Goal: Task Accomplishment & Management: Manage account settings

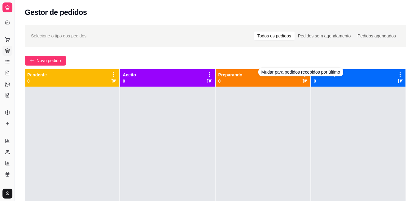
scroll to position [120, 0]
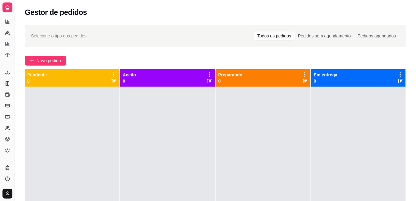
click at [12, 98] on button "Toggle Sidebar" at bounding box center [14, 100] width 5 height 201
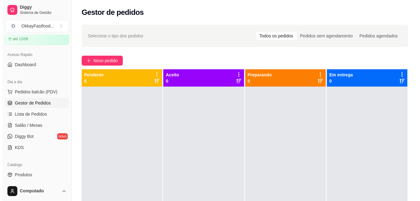
scroll to position [26, 0]
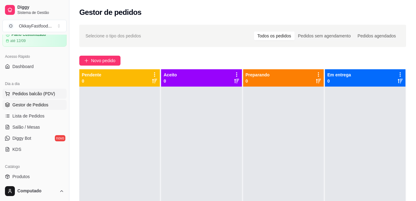
click at [31, 94] on span "Pedidos balcão (PDV)" at bounding box center [33, 94] width 43 height 6
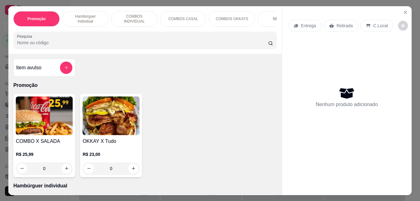
click at [130, 171] on div "0" at bounding box center [111, 169] width 57 height 12
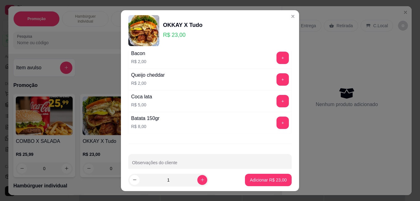
scroll to position [28, 0]
click at [277, 119] on button "+" at bounding box center [283, 122] width 12 height 12
click at [277, 78] on button "+" at bounding box center [283, 79] width 12 height 12
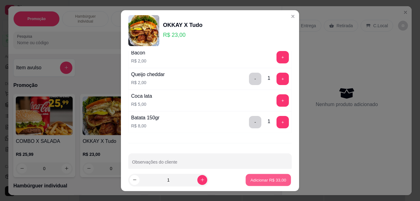
click at [254, 179] on p "Adicionar R$ 33,00" at bounding box center [269, 180] width 36 height 6
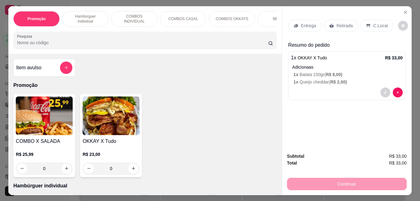
click at [301, 23] on p "Entrega" at bounding box center [308, 26] width 15 height 6
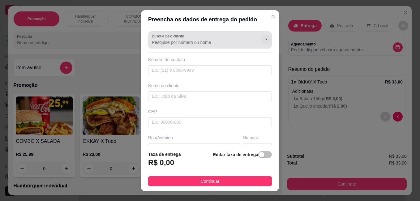
click at [263, 41] on icon "Show suggestions" at bounding box center [265, 39] width 5 height 5
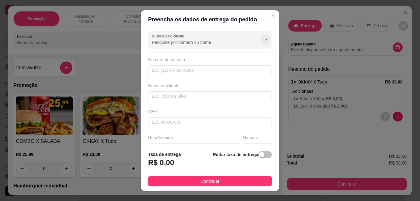
click at [263, 41] on icon "Show suggestions" at bounding box center [265, 39] width 5 height 5
click at [261, 36] on button "Show suggestions" at bounding box center [266, 40] width 10 height 10
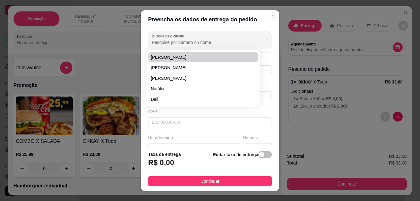
click at [211, 40] on input "Busque pelo cliente" at bounding box center [201, 42] width 99 height 6
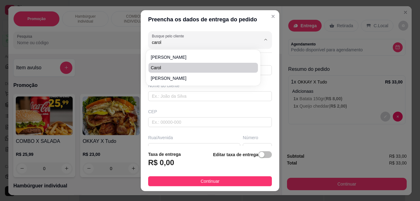
click at [194, 65] on span "Carol" at bounding box center [200, 68] width 98 height 6
type input "Carol"
type input "11980842331"
type input "Carol"
type input "Rua nova final"
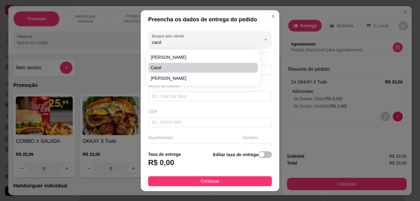
type input "29"
type input "[GEOGRAPHIC_DATA]"
type input "[PERSON_NAME]"
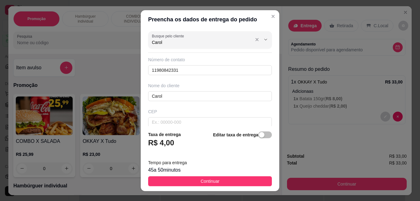
click at [195, 39] on input "Carol" at bounding box center [201, 42] width 99 height 6
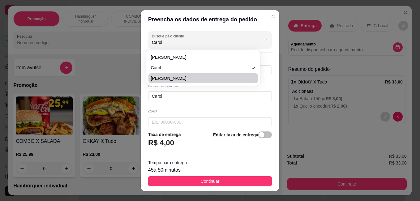
click at [201, 76] on span "[PERSON_NAME]" at bounding box center [200, 78] width 98 height 6
type input "[PERSON_NAME]"
type input "11951472610"
type input "[PERSON_NAME]"
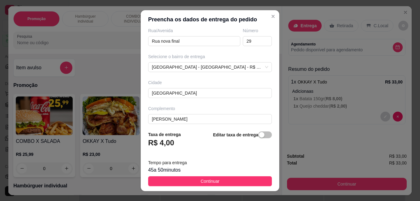
scroll to position [111, 0]
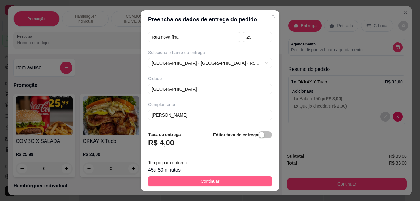
click at [217, 185] on button "Continuar" at bounding box center [210, 181] width 124 height 10
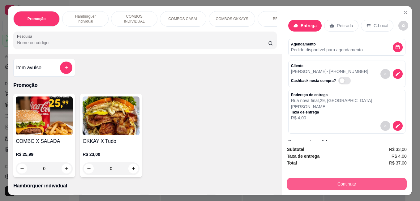
click at [302, 178] on button "Continuar" at bounding box center [347, 184] width 120 height 12
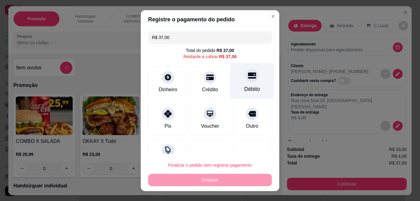
click at [245, 86] on div "Débito" at bounding box center [253, 89] width 16 height 8
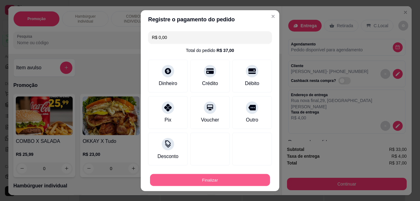
click at [221, 179] on button "Finalizar" at bounding box center [210, 180] width 120 height 12
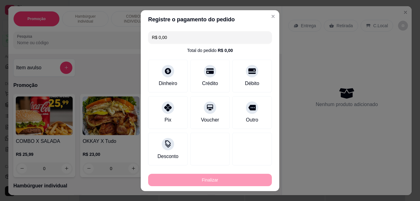
type input "-R$ 37,00"
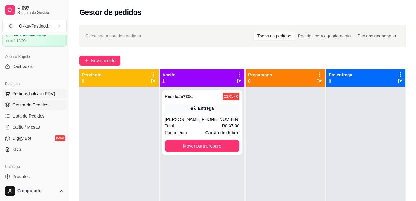
click at [30, 92] on span "Pedidos balcão (PDV)" at bounding box center [33, 94] width 43 height 6
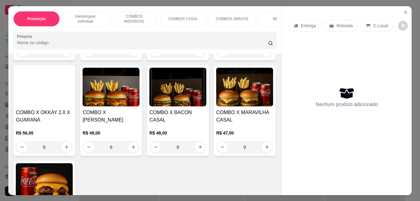
scroll to position [628, 0]
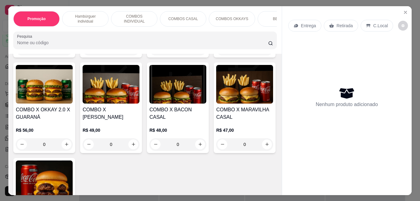
click at [273, 132] on div "Item avulso Promoção COMBO X SALADA R$ 25,99 0 OKKAY X Tudo R$ 23,00 0 Hambúrgu…" at bounding box center [145, 124] width 274 height 141
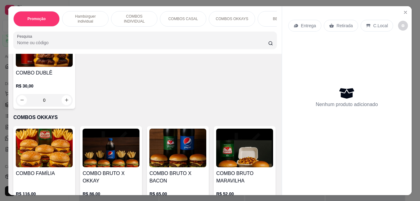
scroll to position [794, 0]
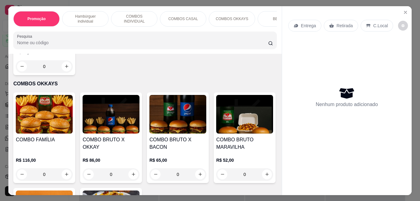
type input "1"
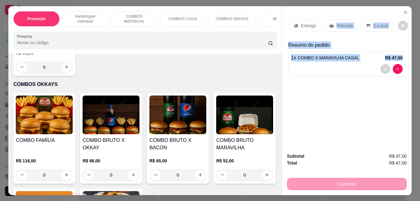
drag, startPoint x: 341, startPoint y: 61, endPoint x: 333, endPoint y: 22, distance: 40.1
click at [333, 22] on div "Entrega Retirada C.Local Resumo do pedido 1 x COMBO X MARAVILHA CASAL R$ 47,00" at bounding box center [347, 47] width 117 height 64
click at [350, 120] on div "Entrega Retirada C.Local Resumo do pedido 1 x COMBO X MARAVILHA CASAL R$ 47,00" at bounding box center [347, 77] width 130 height 142
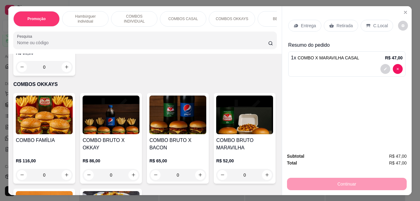
click at [337, 29] on div "Entrega Retirada C.Local" at bounding box center [347, 26] width 117 height 22
click at [337, 24] on p "Retirada" at bounding box center [345, 26] width 16 height 6
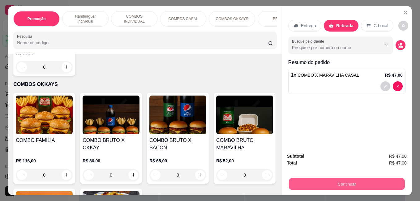
click at [343, 180] on button "Continuar" at bounding box center [347, 184] width 116 height 12
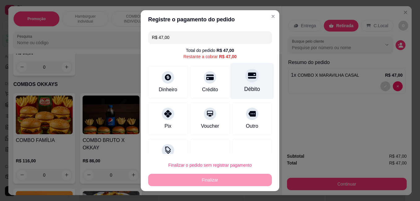
click at [248, 79] on icon at bounding box center [252, 76] width 8 height 8
type input "R$ 0,00"
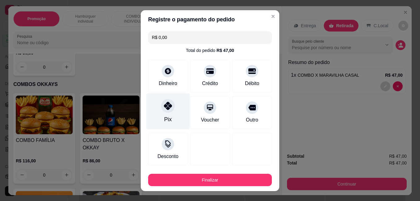
click at [161, 111] on div at bounding box center [168, 106] width 14 height 14
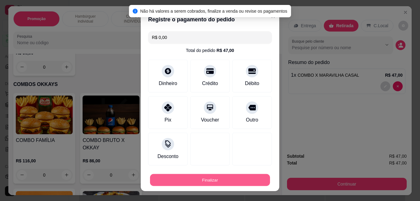
click at [176, 181] on button "Finalizar" at bounding box center [210, 180] width 120 height 12
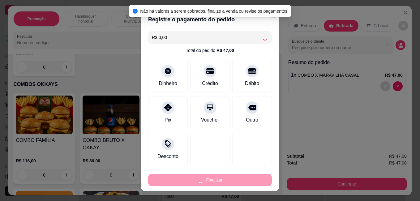
type input "0"
type input "-R$ 47,00"
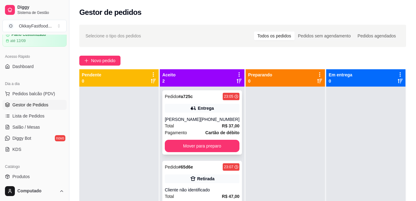
click at [193, 120] on div "[PERSON_NAME]" at bounding box center [183, 119] width 36 height 6
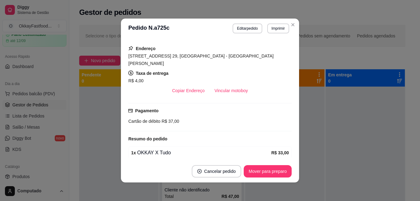
scroll to position [94, 0]
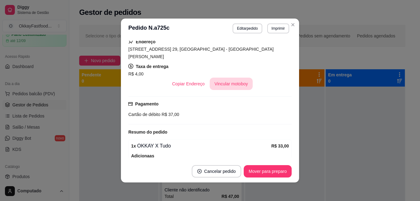
click at [235, 78] on button "Vincular motoboy" at bounding box center [231, 84] width 43 height 12
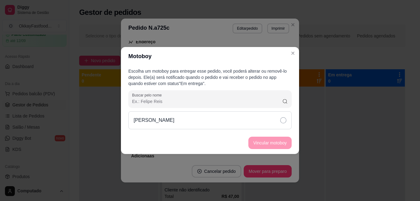
click at [281, 120] on icon at bounding box center [284, 120] width 6 height 6
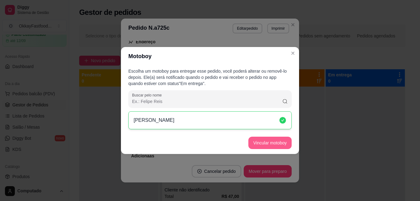
click at [281, 141] on button "Vincular motoboy" at bounding box center [270, 143] width 43 height 12
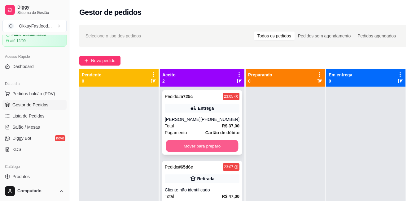
click at [216, 144] on button "Mover para preparo" at bounding box center [202, 146] width 72 height 12
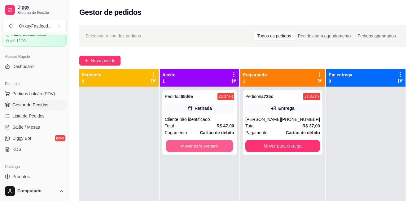
click at [216, 144] on button "Mover para preparo" at bounding box center [199, 146] width 67 height 12
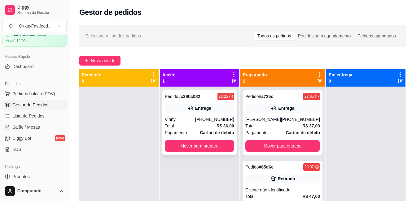
click at [220, 132] on strong "Cartão de débito" at bounding box center [217, 132] width 34 height 5
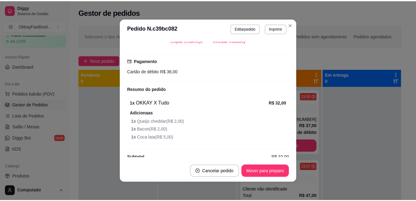
scroll to position [158, 0]
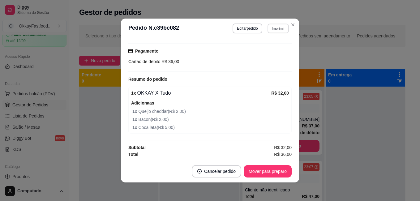
click at [284, 31] on button "Imprimir" at bounding box center [278, 29] width 21 height 10
click at [289, 28] on button "Close" at bounding box center [293, 25] width 10 height 10
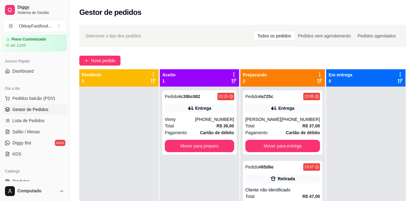
scroll to position [0, 0]
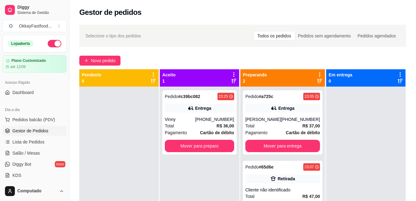
click at [54, 46] on button "button" at bounding box center [55, 43] width 14 height 7
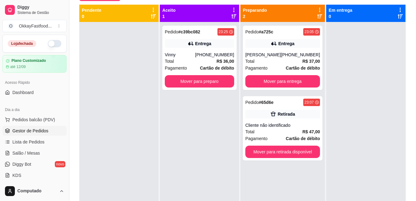
scroll to position [67, 0]
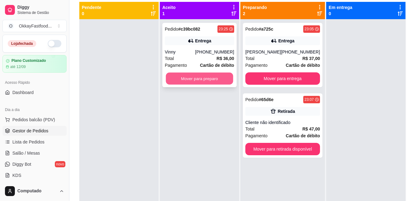
click at [220, 79] on button "Mover para preparo" at bounding box center [199, 79] width 67 height 12
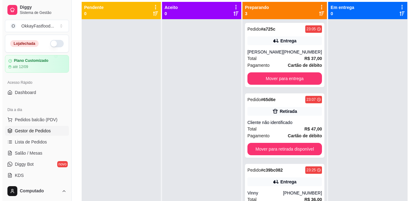
scroll to position [17, 0]
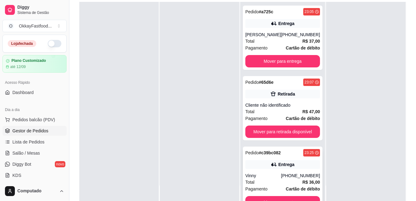
click at [302, 169] on div "Entrega" at bounding box center [282, 164] width 75 height 9
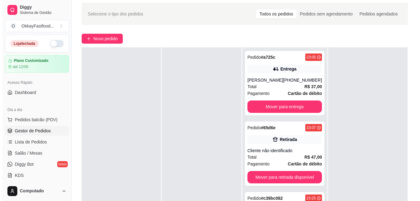
scroll to position [0, 0]
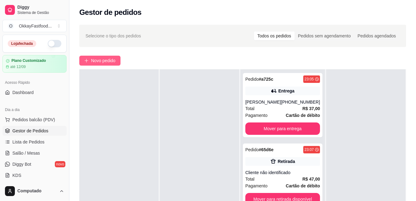
click at [115, 57] on button "Novo pedido" at bounding box center [99, 61] width 41 height 10
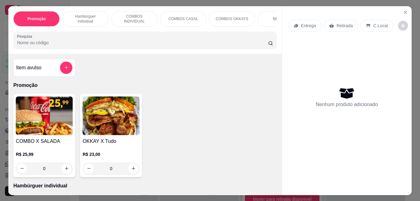
click at [144, 49] on div "Pesquisa" at bounding box center [145, 40] width 264 height 17
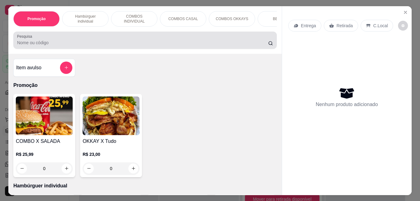
click at [144, 49] on div "Pesquisa" at bounding box center [145, 40] width 264 height 17
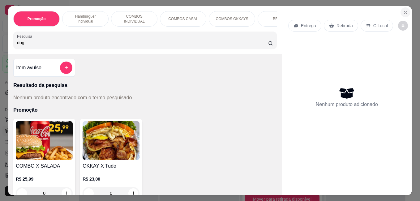
type input "dog"
click at [404, 15] on button "Close" at bounding box center [406, 12] width 10 height 10
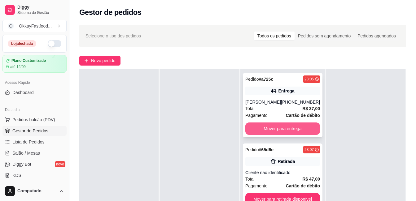
click at [276, 128] on button "Mover para entrega" at bounding box center [282, 129] width 75 height 12
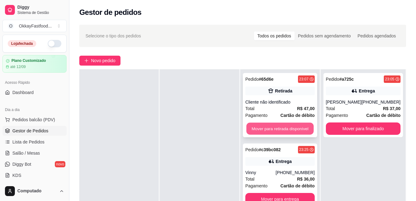
click at [275, 128] on button "Mover para retirada disponível" at bounding box center [279, 129] width 67 height 12
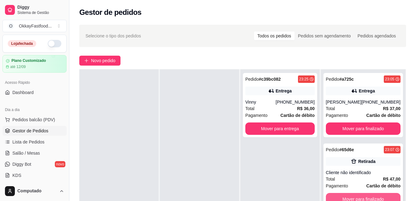
click at [378, 199] on button "Mover para finalizado" at bounding box center [363, 199] width 75 height 12
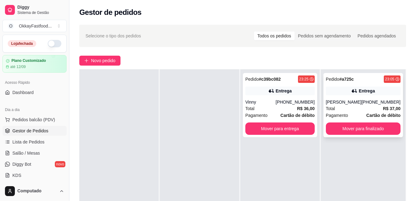
click at [342, 111] on div "Total R$ 37,00" at bounding box center [363, 108] width 75 height 7
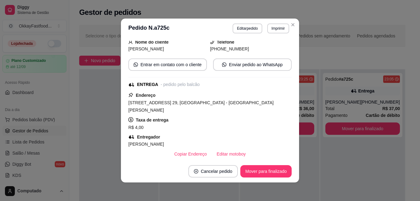
scroll to position [134, 0]
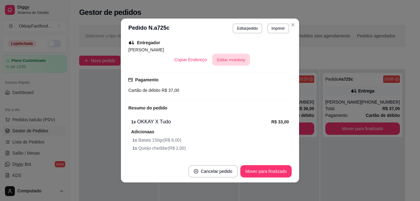
click at [227, 54] on button "Editar motoboy" at bounding box center [231, 60] width 38 height 12
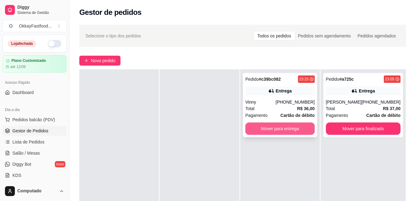
click at [262, 129] on button "Mover para entrega" at bounding box center [279, 129] width 69 height 12
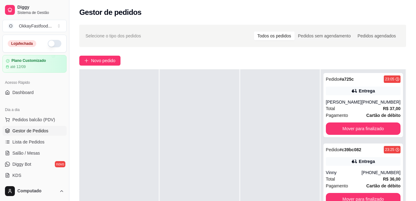
click at [49, 45] on button "button" at bounding box center [55, 43] width 14 height 7
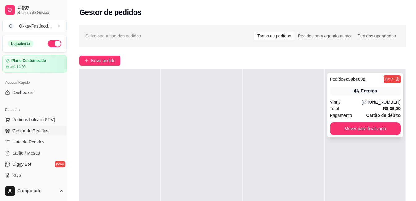
click at [375, 103] on div "[PHONE_NUMBER]" at bounding box center [380, 102] width 39 height 6
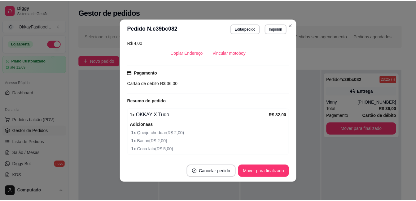
scroll to position [139, 0]
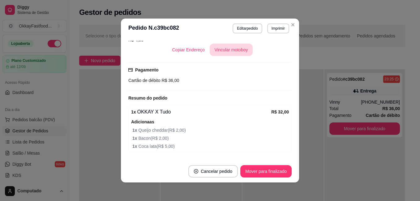
click at [232, 52] on button "Vincular motoboy" at bounding box center [231, 50] width 43 height 12
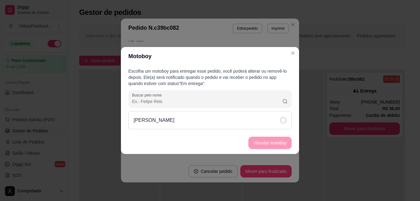
click at [281, 119] on icon at bounding box center [284, 120] width 6 height 6
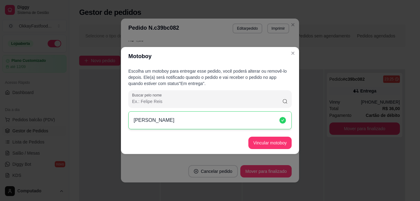
click at [281, 136] on footer "Vincular motoboy" at bounding box center [210, 143] width 178 height 22
click at [281, 140] on button "Vincular motoboy" at bounding box center [270, 143] width 43 height 12
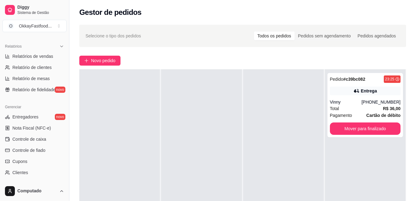
scroll to position [183, 0]
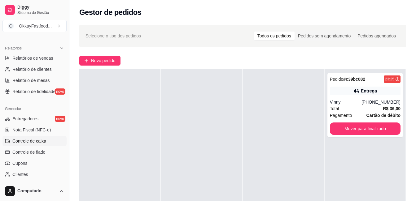
click at [43, 142] on span "Controle de caixa" at bounding box center [29, 141] width 34 height 6
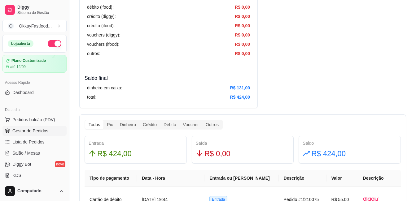
click at [41, 127] on link "Gestor de Pedidos" at bounding box center [34, 131] width 64 height 10
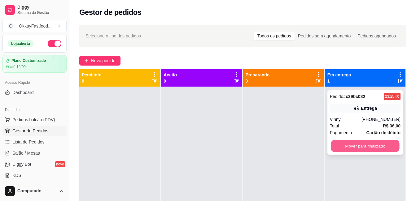
click at [340, 143] on button "Mover para finalizado" at bounding box center [365, 146] width 68 height 12
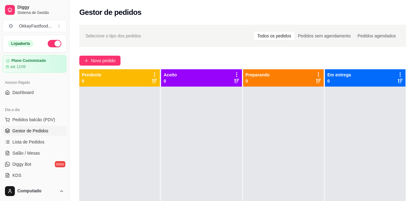
click at [44, 46] on div "Loja aberta" at bounding box center [35, 43] width 54 height 7
click at [48, 44] on button "button" at bounding box center [55, 43] width 14 height 7
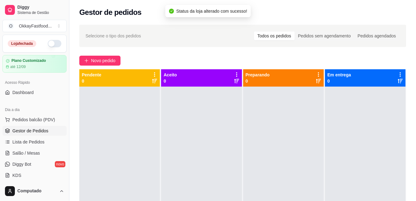
drag, startPoint x: 67, startPoint y: 72, endPoint x: 66, endPoint y: 81, distance: 9.6
click at [66, 81] on div "Diggy Sistema de Gestão O OkkayFastfood ... Loja fechada Plano Customizado até …" at bounding box center [34, 100] width 69 height 201
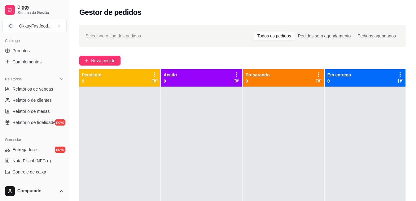
scroll to position [153, 0]
click at [53, 169] on link "Controle de caixa" at bounding box center [34, 172] width 64 height 10
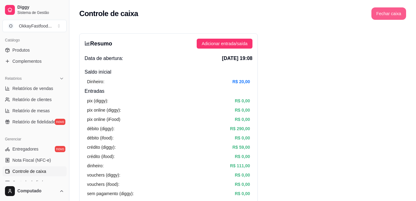
click at [381, 11] on button "Fechar caixa" at bounding box center [388, 13] width 35 height 12
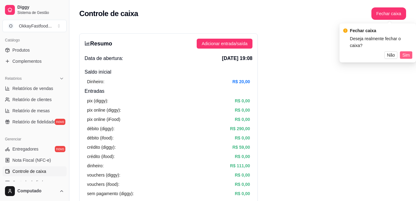
click at [404, 52] on span "Sim" at bounding box center [405, 55] width 7 height 7
